Goal: Task Accomplishment & Management: Complete application form

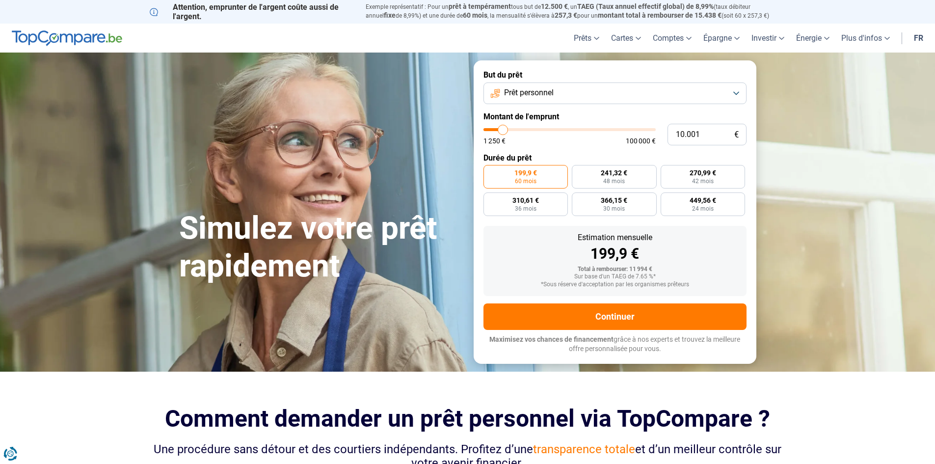
click at [728, 91] on button "Prêt personnel" at bounding box center [615, 93] width 263 height 22
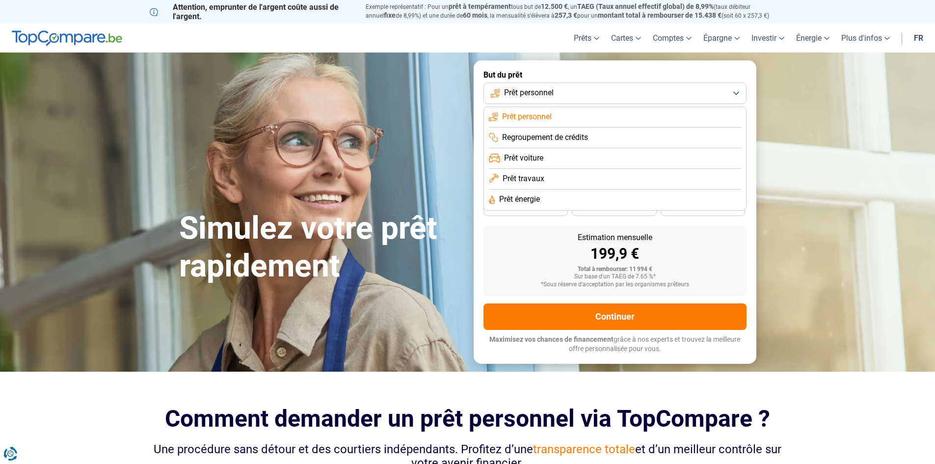
click at [576, 117] on li "Prêt personnel" at bounding box center [615, 117] width 252 height 21
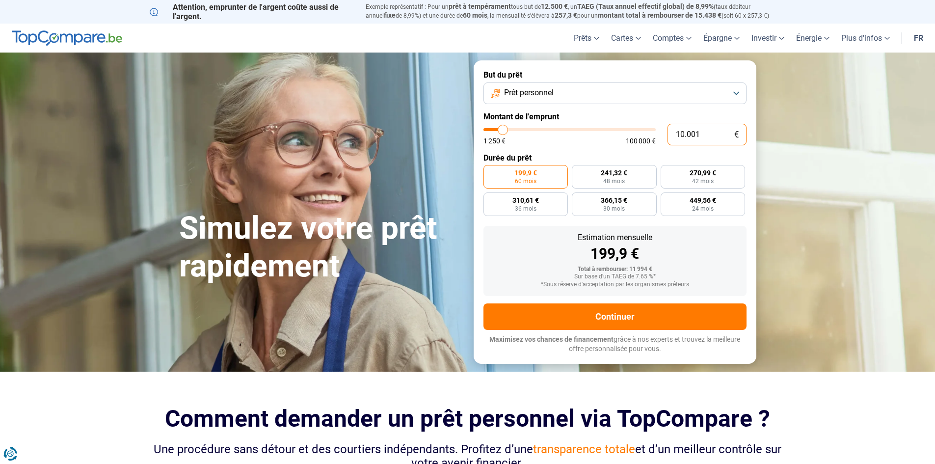
drag, startPoint x: 701, startPoint y: 135, endPoint x: 657, endPoint y: 134, distance: 44.2
click at [657, 134] on div "10.001 € 1 250 € 100 000 €" at bounding box center [615, 135] width 263 height 22
type input "8"
type input "1250"
type input "80"
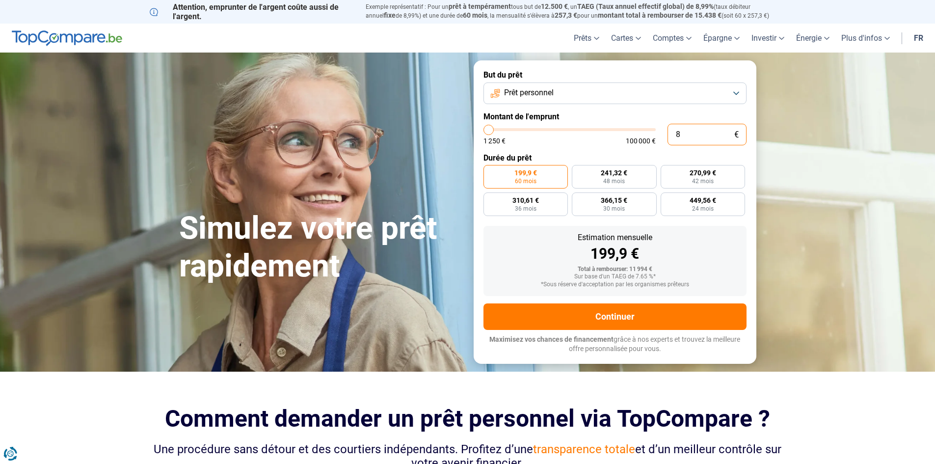
type input "1250"
type input "800"
type input "1250"
type input "8.000"
type input "8000"
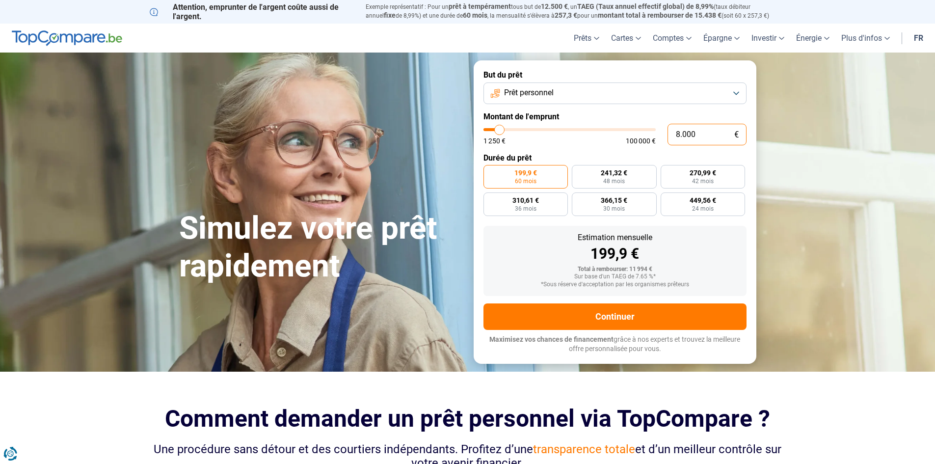
radio input "true"
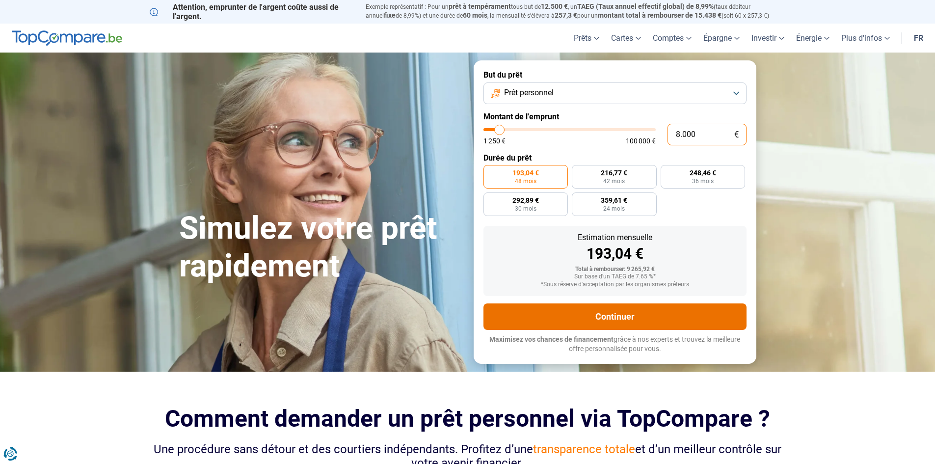
type input "8.000"
click at [612, 313] on button "Continuer" at bounding box center [615, 316] width 263 height 27
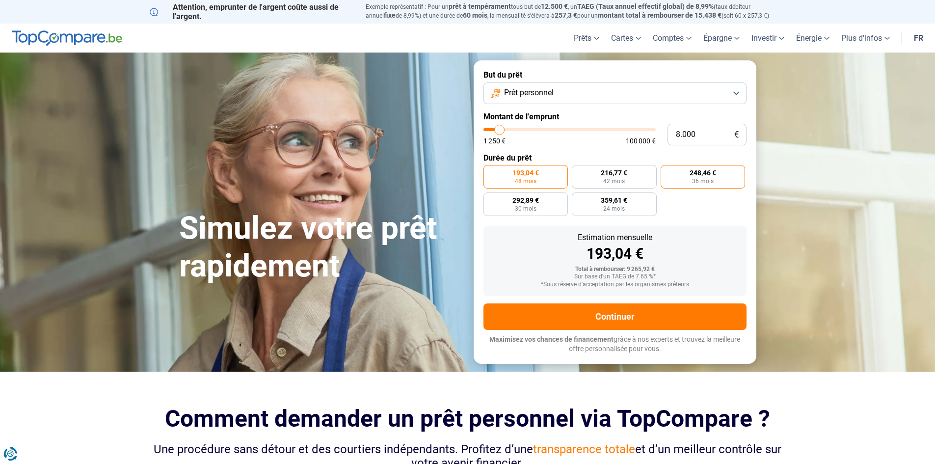
click at [708, 176] on span "248,46 €" at bounding box center [703, 172] width 27 height 7
click at [667, 171] on input "248,46 € 36 mois" at bounding box center [664, 168] width 6 height 6
radio input "true"
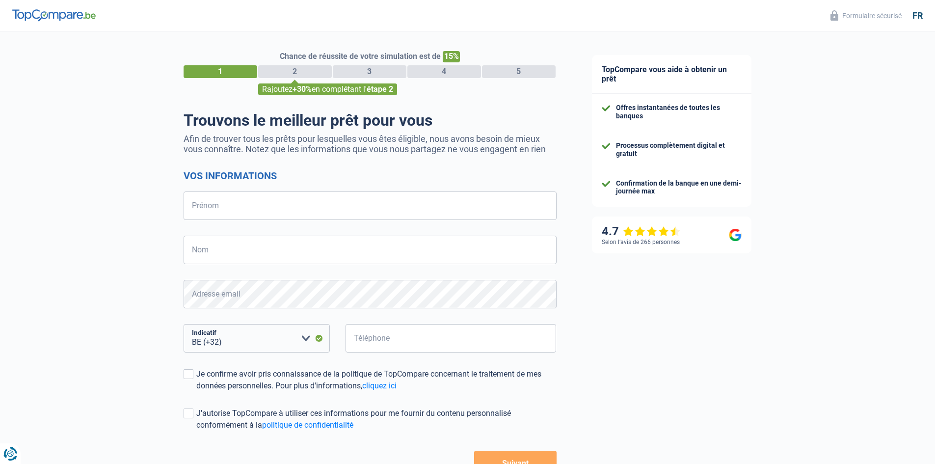
select select "32"
